Goal: Task Accomplishment & Management: Manage account settings

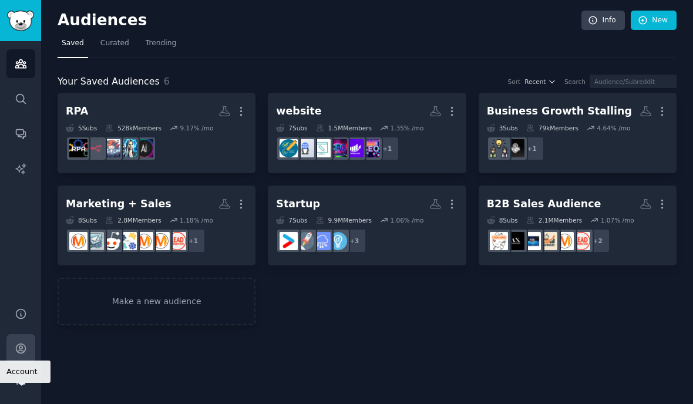
click at [15, 355] on icon "Sidebar" at bounding box center [21, 348] width 12 height 12
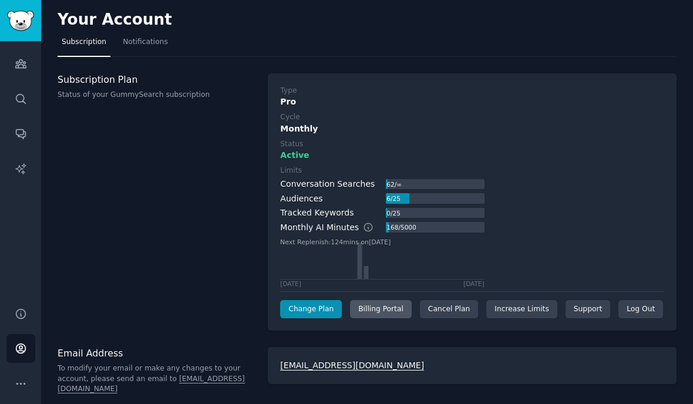
click at [387, 305] on div "Billing Portal" at bounding box center [381, 309] width 62 height 19
click at [379, 304] on div "Billing Portal" at bounding box center [381, 309] width 62 height 19
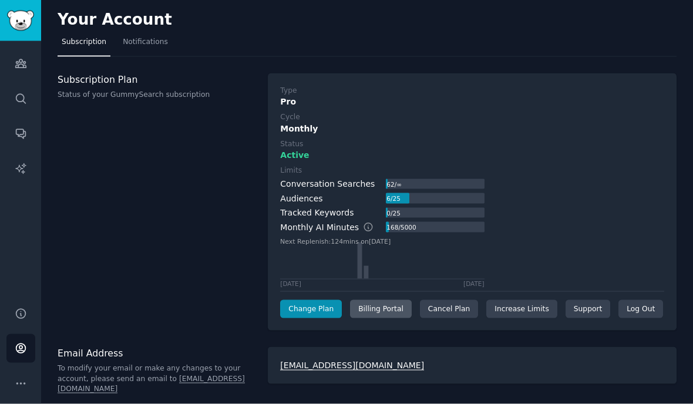
click at [379, 300] on div "Billing Portal" at bounding box center [381, 309] width 62 height 19
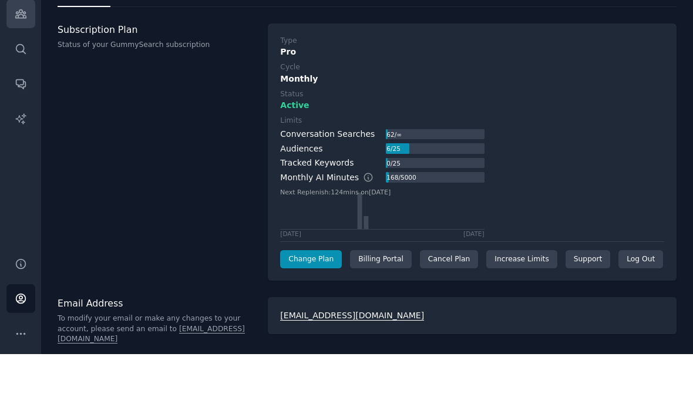
scroll to position [49, 0]
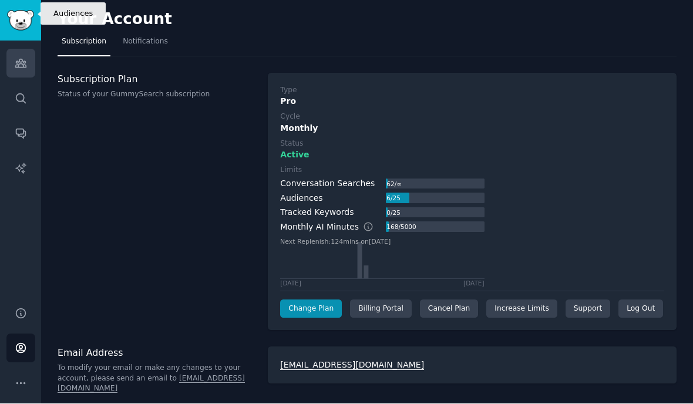
click at [14, 49] on link "Audiences" at bounding box center [20, 63] width 29 height 29
